Goal: Check status: Check status

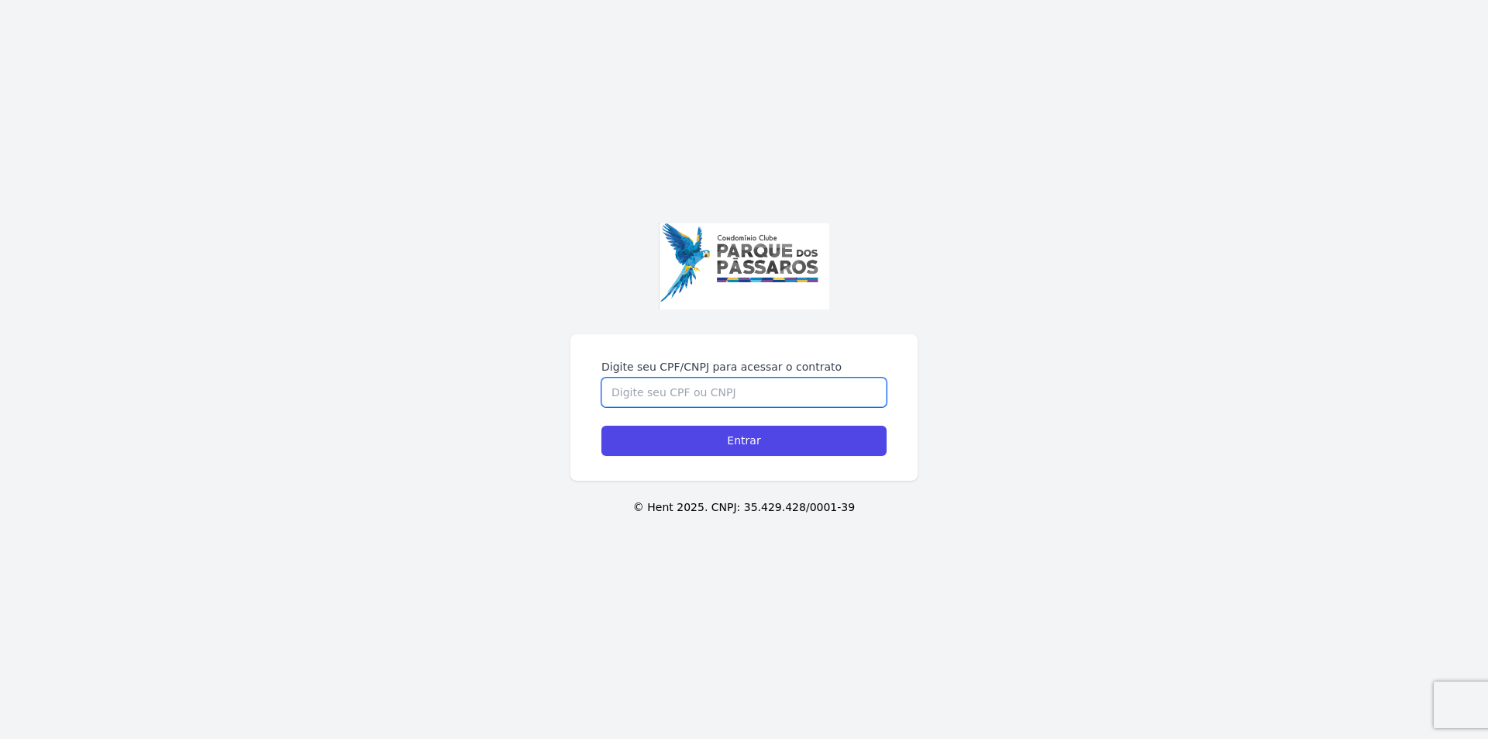
click at [724, 394] on input "Digite seu CPF/CNPJ para acessar o contrato" at bounding box center [743, 391] width 285 height 29
type input "33490757890"
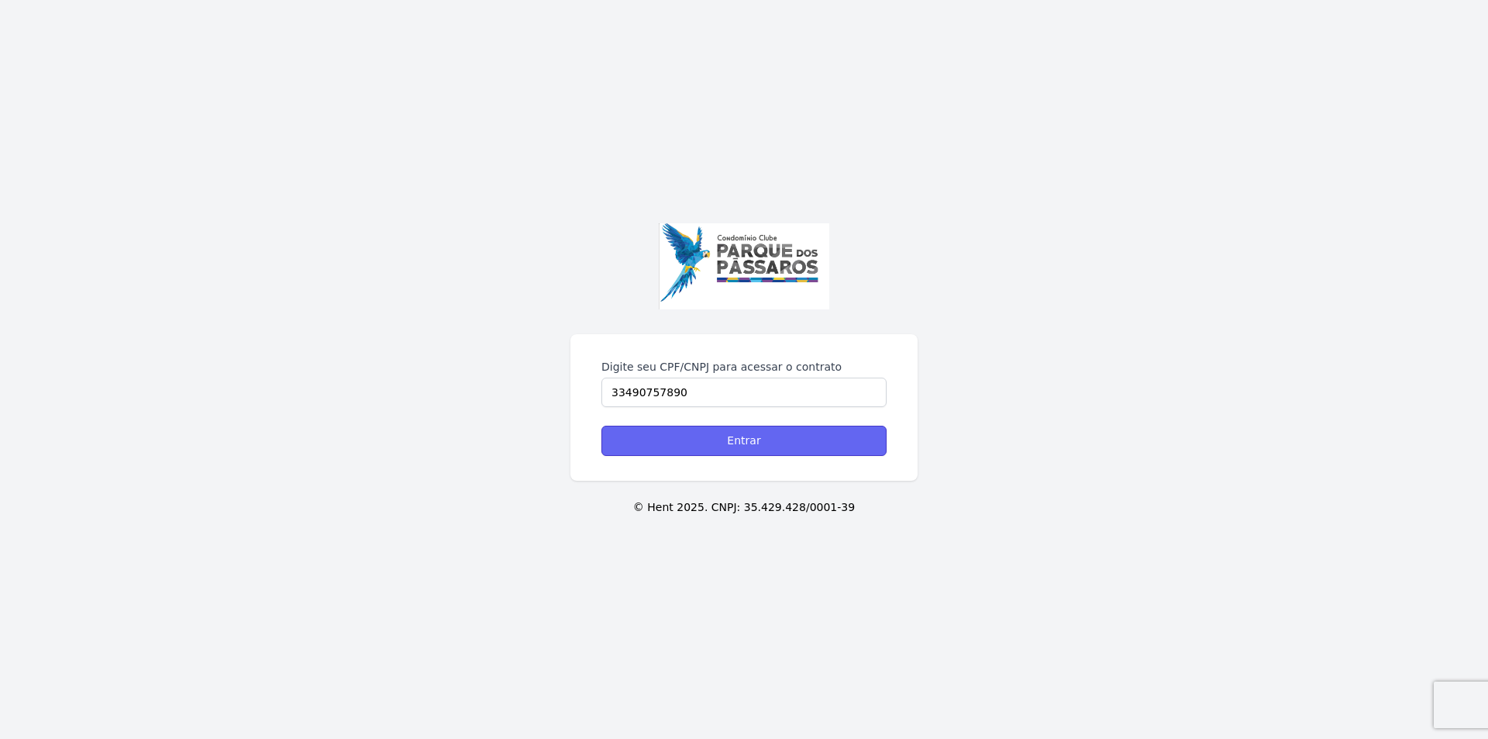
click at [768, 445] on input "Entrar" at bounding box center [743, 441] width 285 height 30
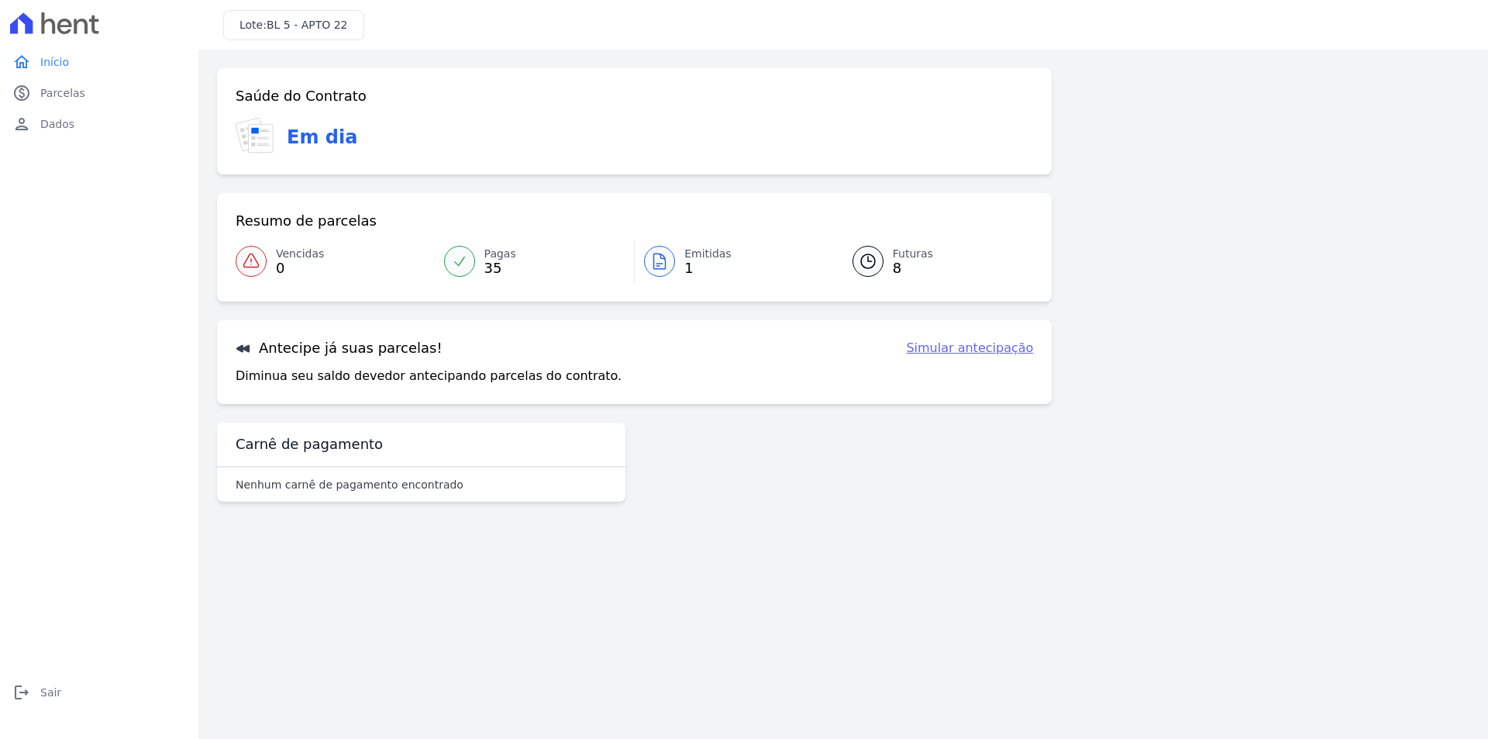
click at [477, 269] on link "Pagas 35" at bounding box center [535, 261] width 200 height 43
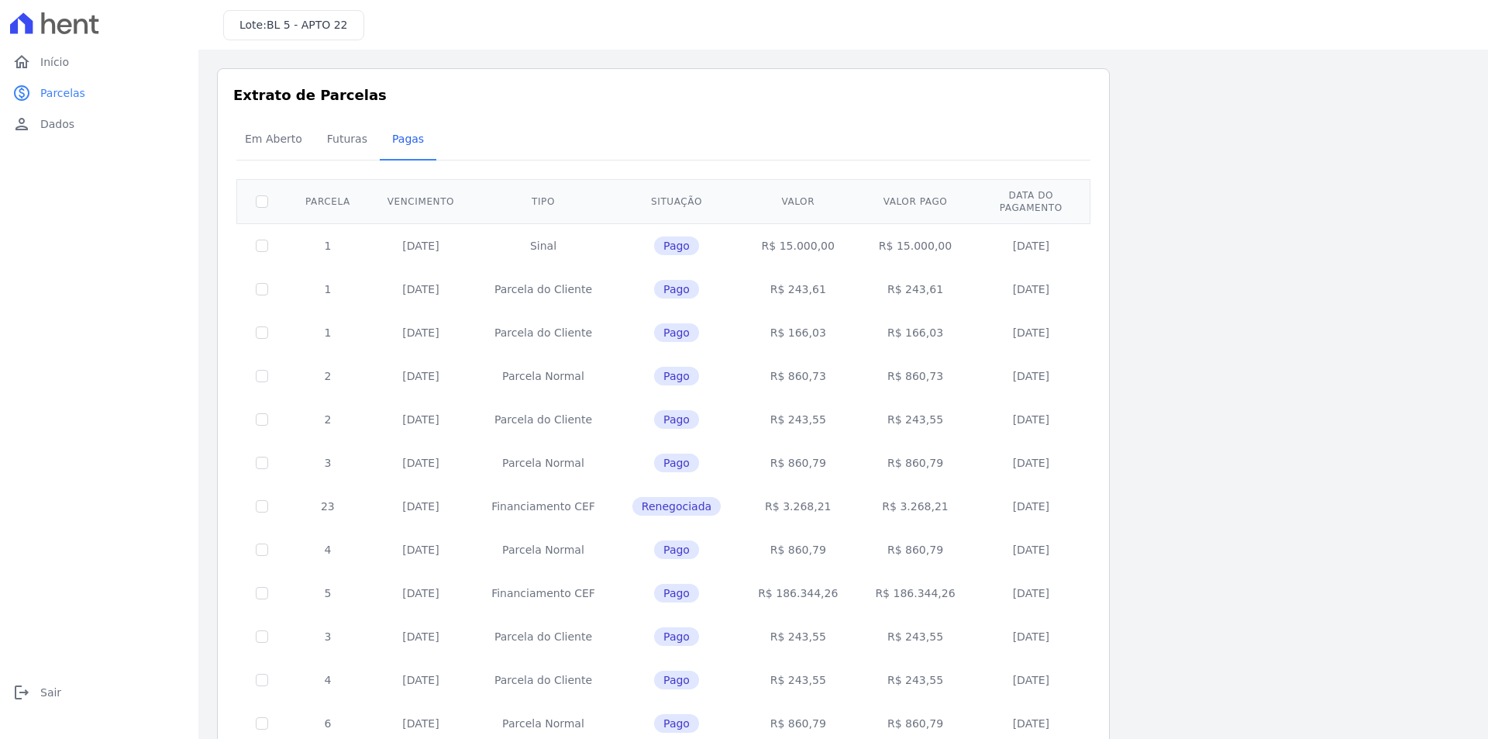
click at [725, 268] on td "Pago" at bounding box center [677, 288] width 126 height 43
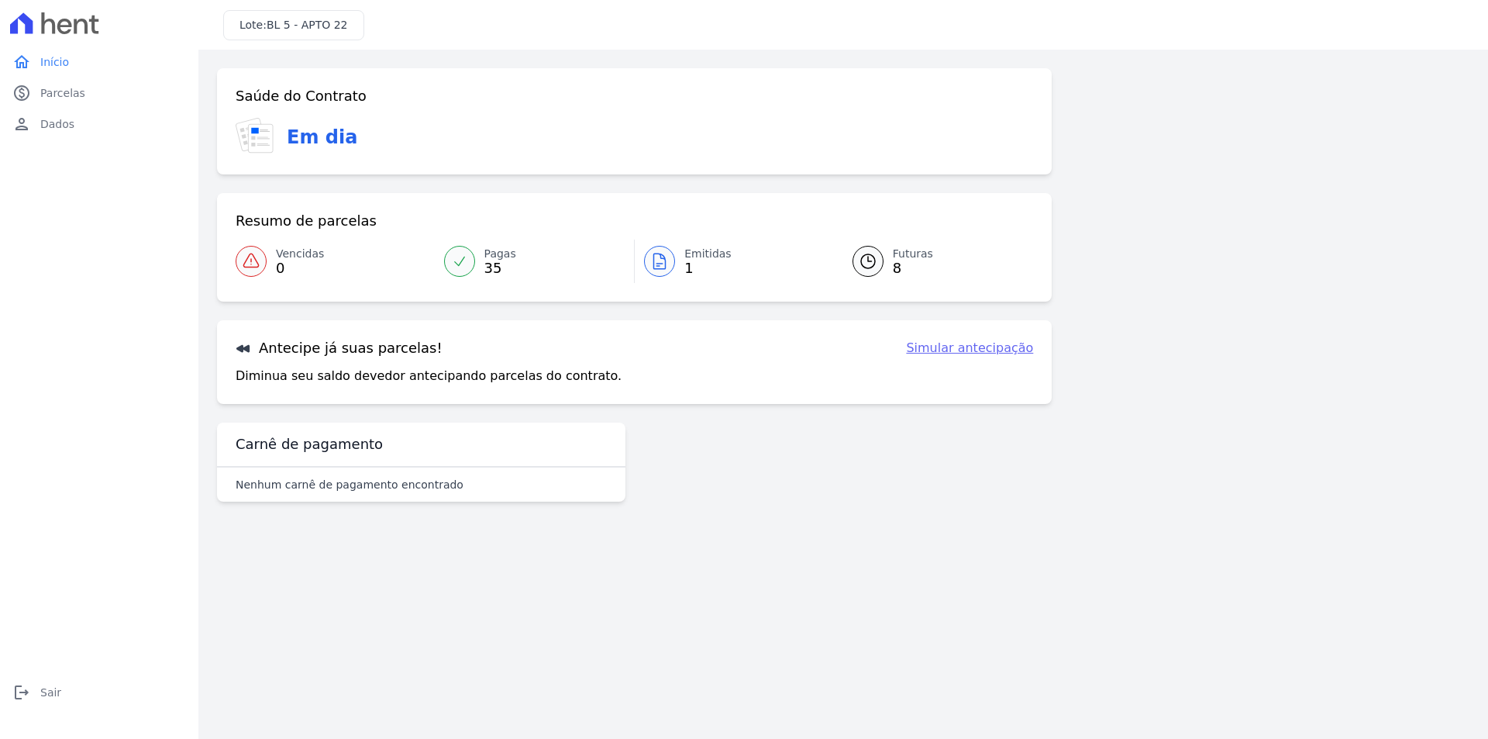
click at [486, 277] on link "Pagas 35" at bounding box center [535, 261] width 200 height 43
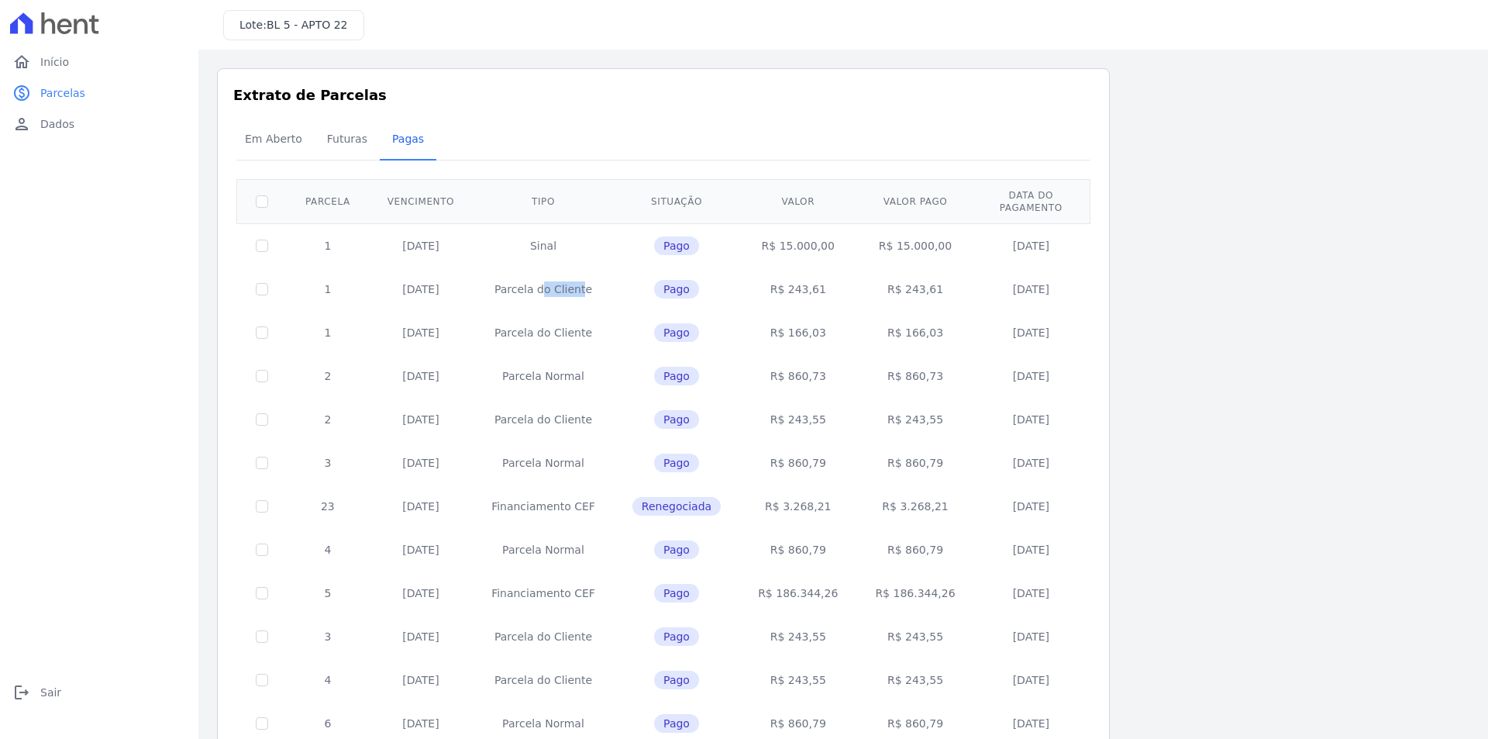
click at [486, 277] on td "Parcela do Cliente" at bounding box center [543, 288] width 141 height 43
click at [344, 140] on span "Futuras" at bounding box center [347, 138] width 59 height 31
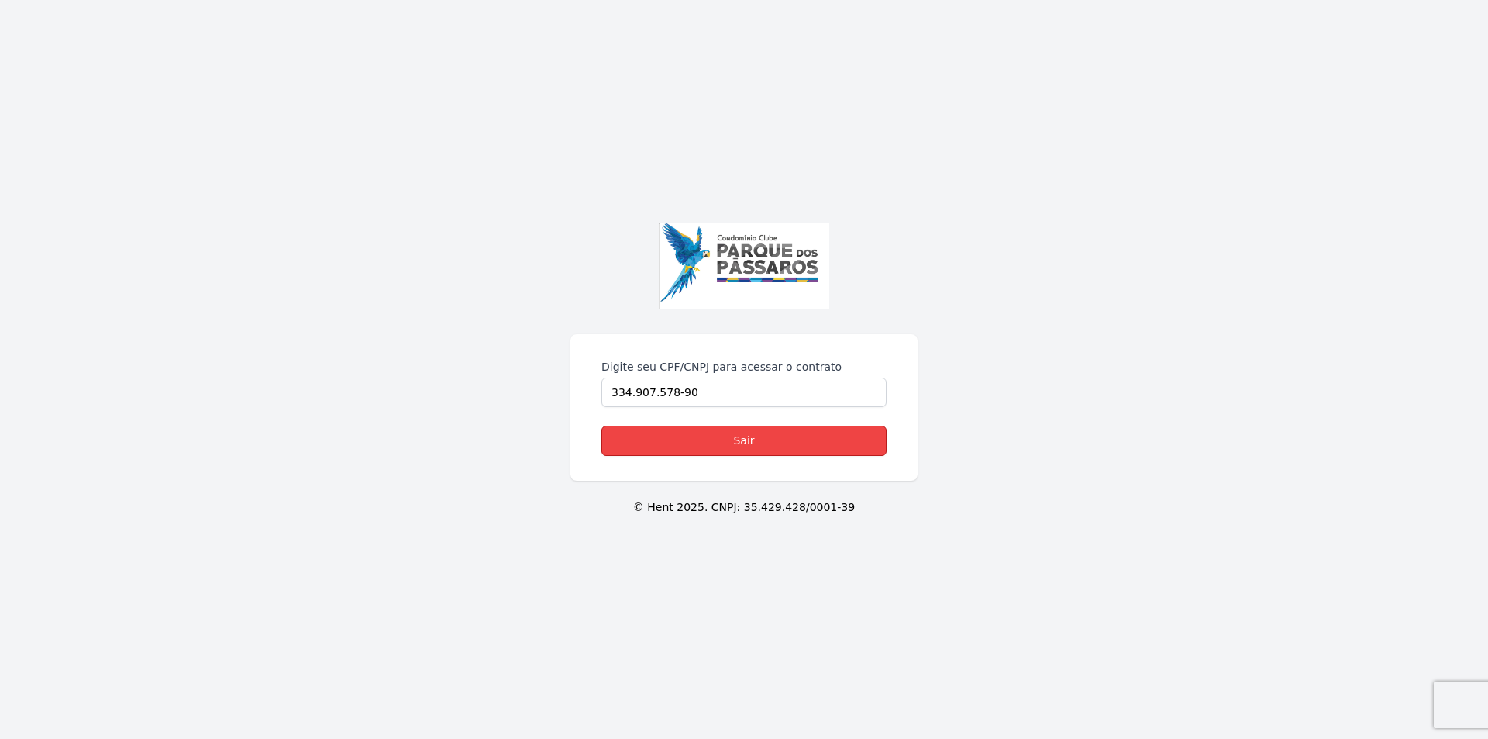
click at [767, 442] on link "Sair" at bounding box center [743, 441] width 285 height 30
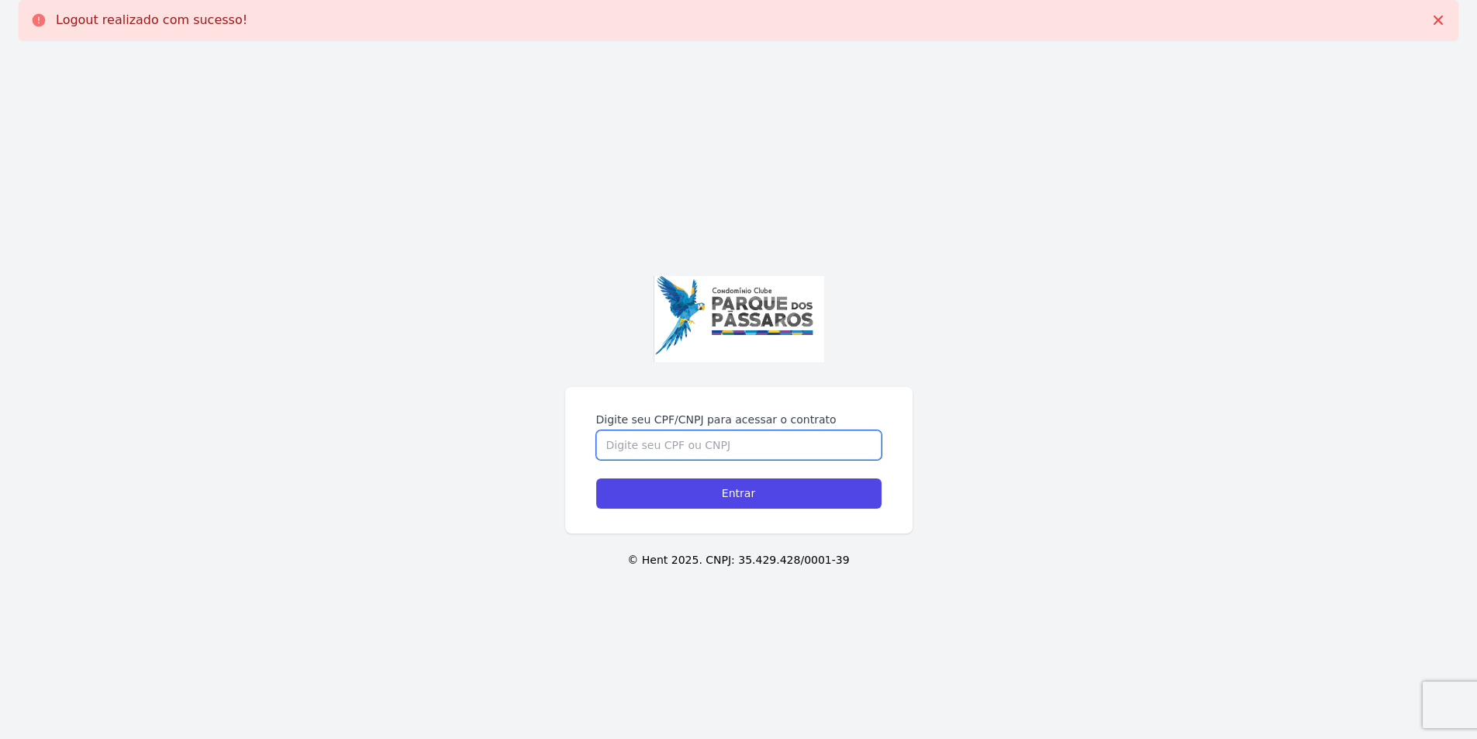
click at [722, 445] on input "Digite seu CPF/CNPJ para acessar o contrato" at bounding box center [738, 444] width 285 height 29
type input "33490757890"
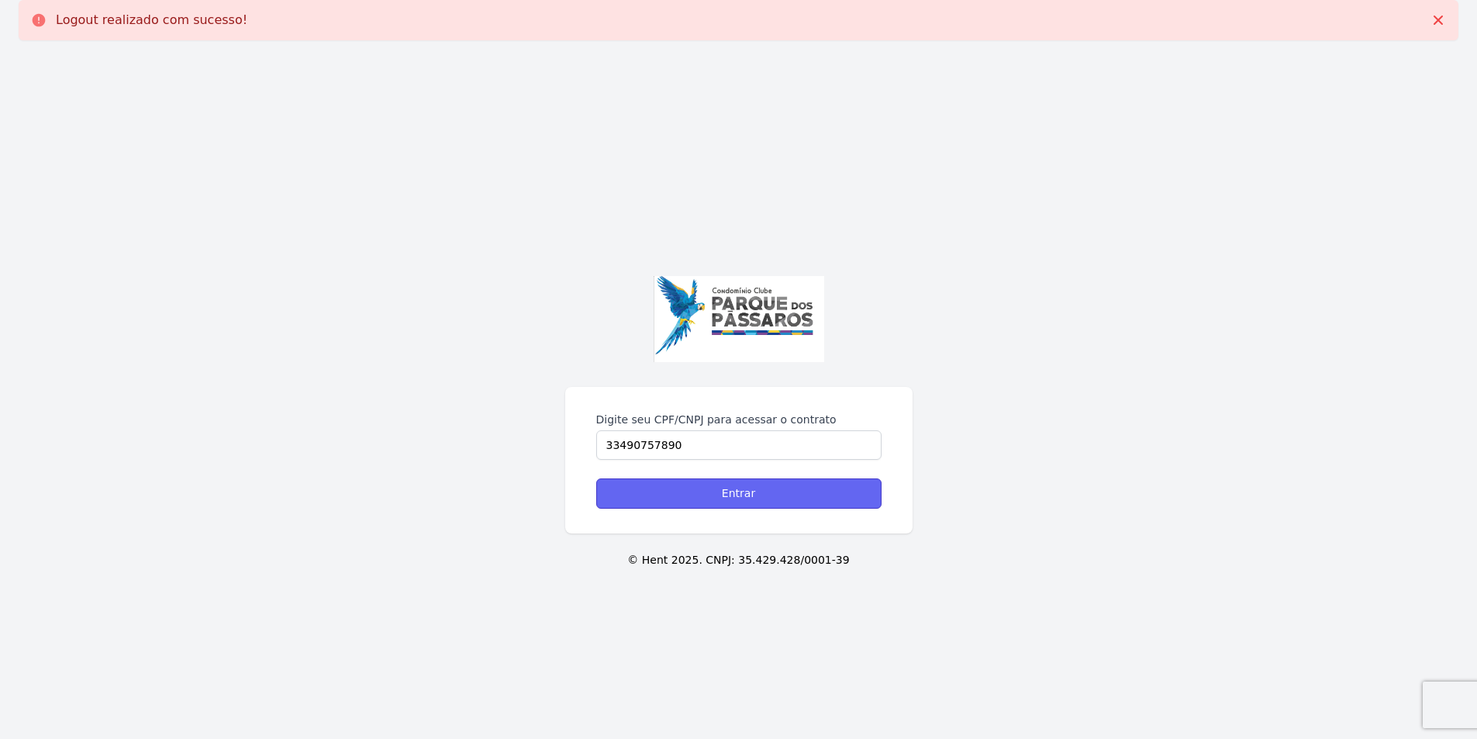
click at [736, 493] on input "Entrar" at bounding box center [738, 493] width 285 height 30
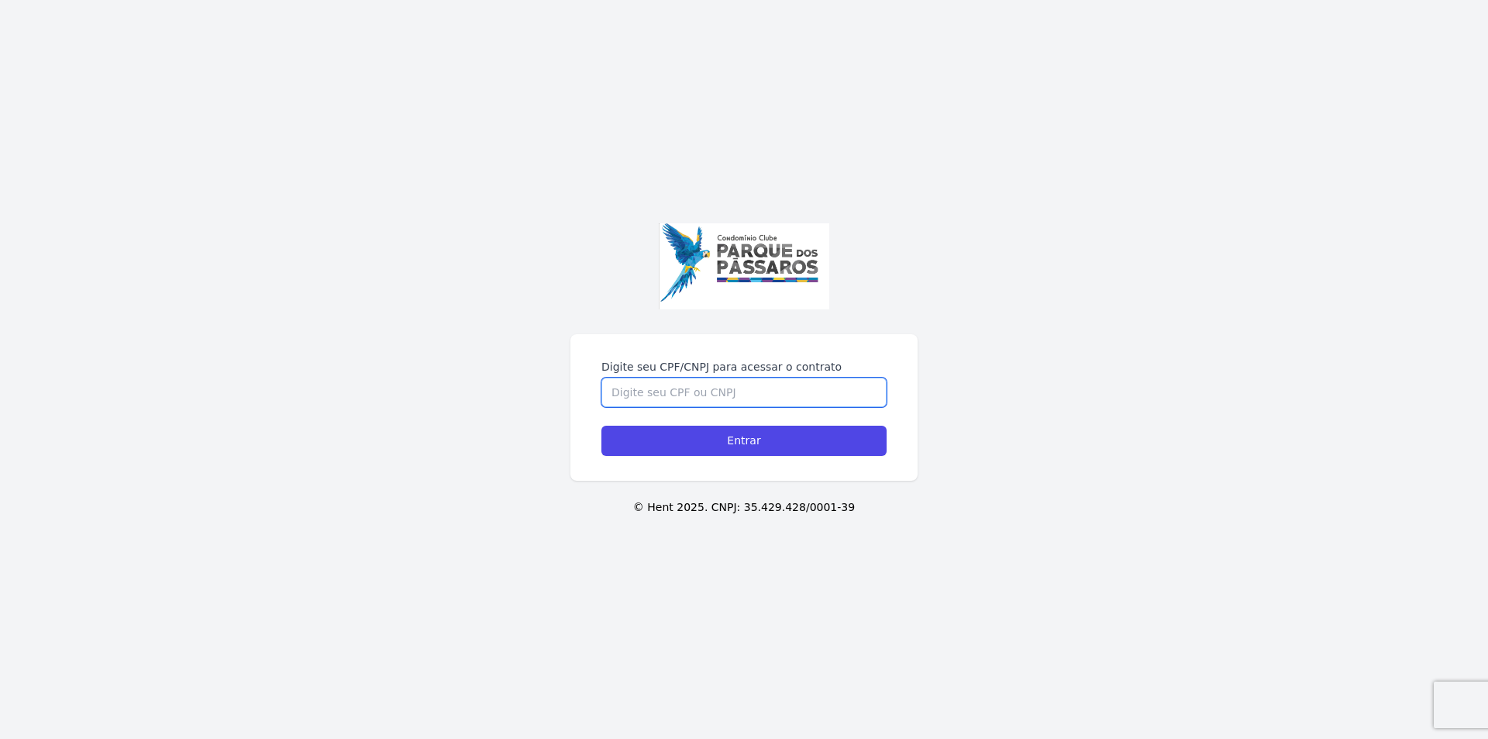
click at [684, 388] on input "Digite seu CPF/CNPJ para acessar o contrato" at bounding box center [743, 391] width 285 height 29
type input "33490757890"
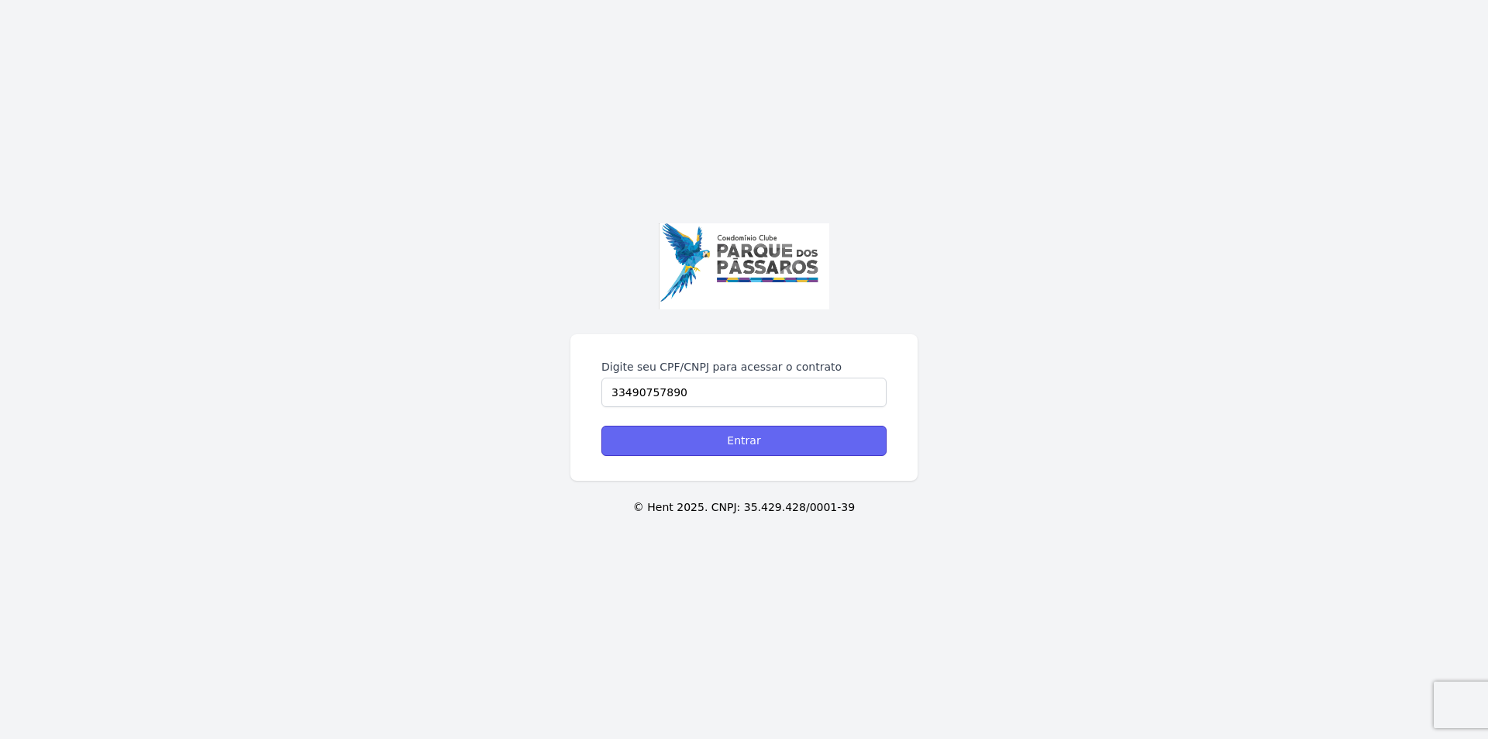
click at [753, 439] on input "Entrar" at bounding box center [743, 441] width 285 height 30
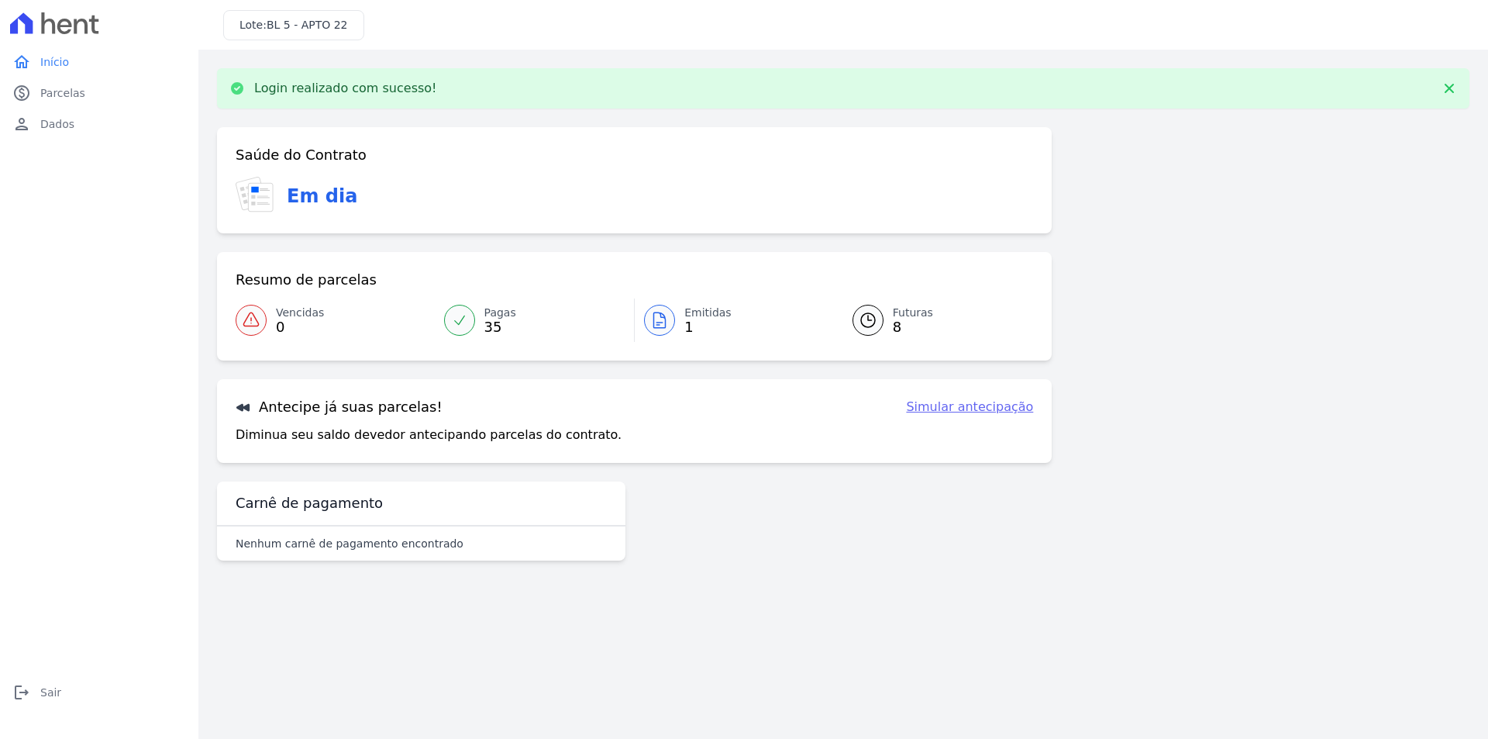
click at [371, 193] on div "Em dia" at bounding box center [635, 196] width 798 height 38
click at [65, 94] on span "Parcelas" at bounding box center [62, 93] width 45 height 16
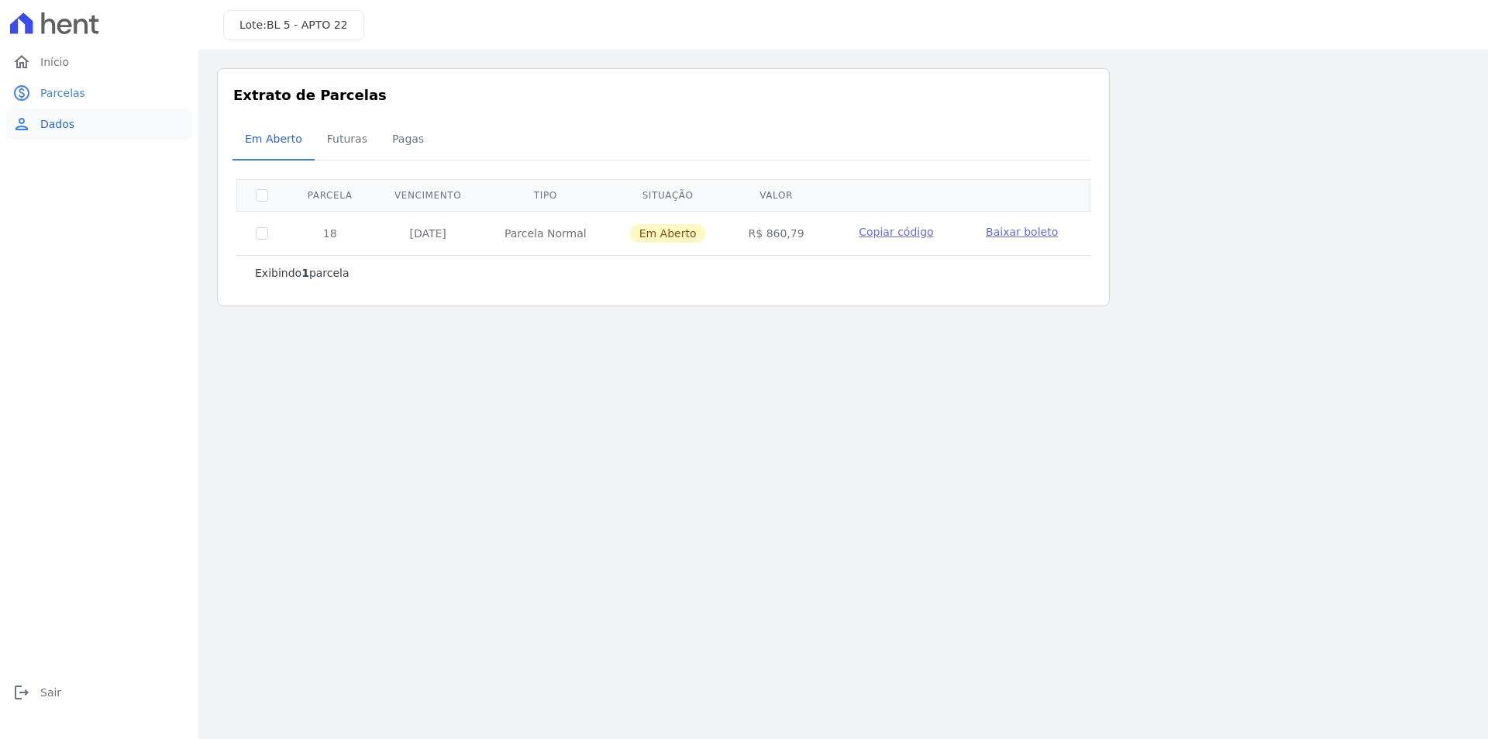
click at [69, 127] on span "Dados" at bounding box center [57, 124] width 34 height 16
